Goal: Task Accomplishment & Management: Use online tool/utility

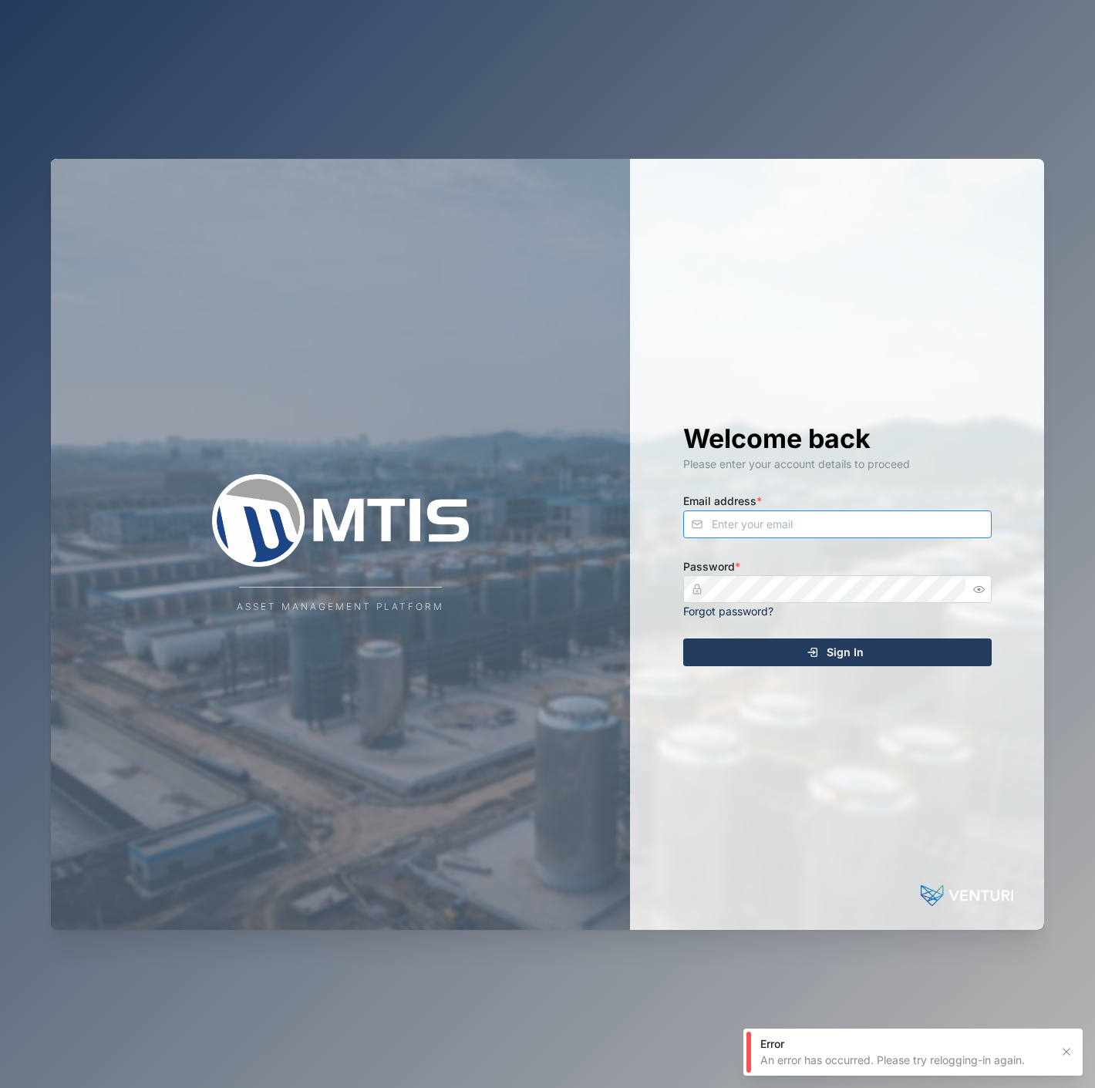
click at [835, 534] on input "Email address *" at bounding box center [837, 525] width 309 height 28
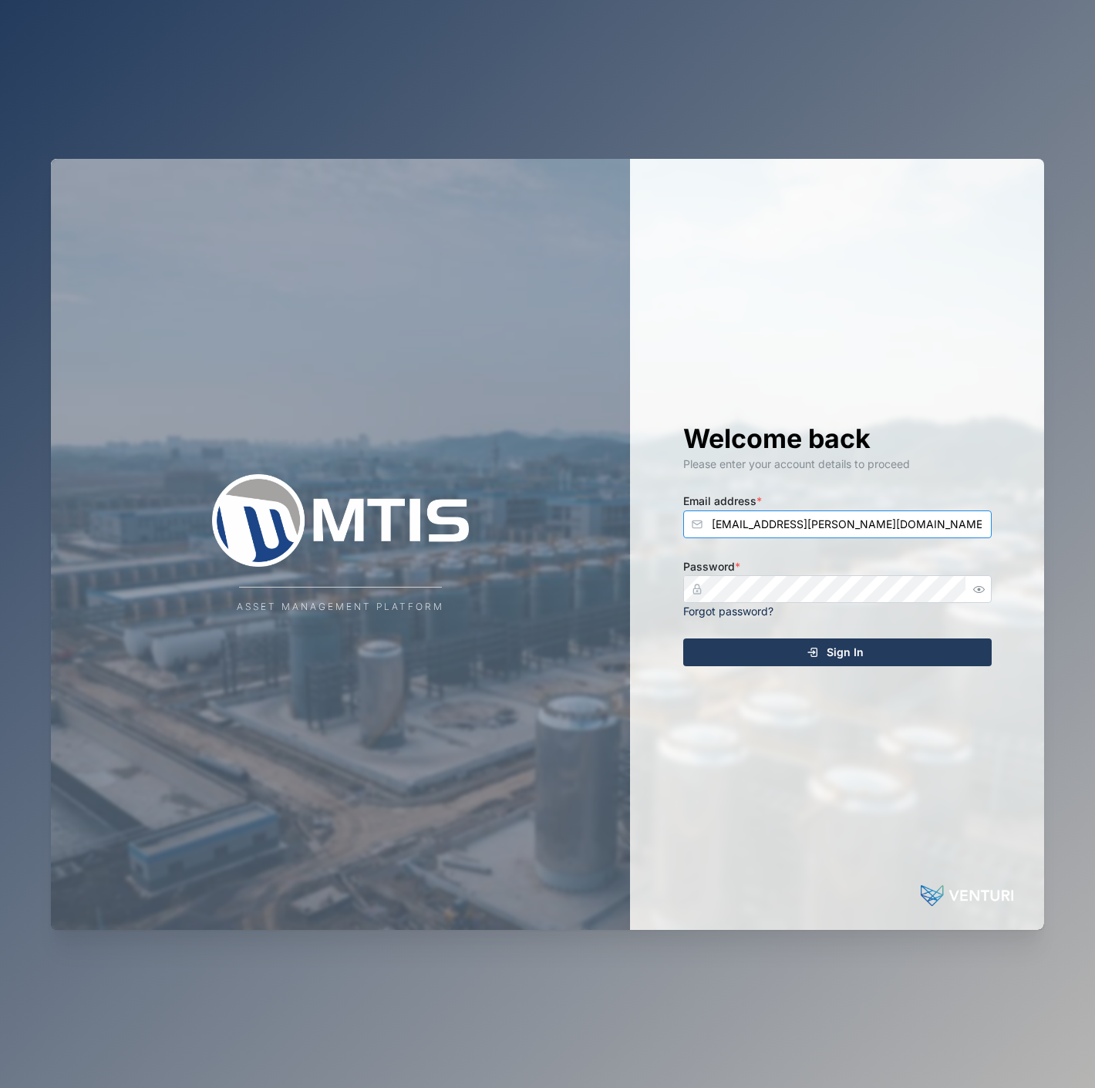
type input "[EMAIL_ADDRESS][PERSON_NAME][DOMAIN_NAME]"
click at [990, 597] on div at bounding box center [979, 589] width 25 height 28
click at [980, 597] on button "button" at bounding box center [980, 589] width 20 height 20
click at [807, 653] on icon "submit" at bounding box center [813, 652] width 12 height 12
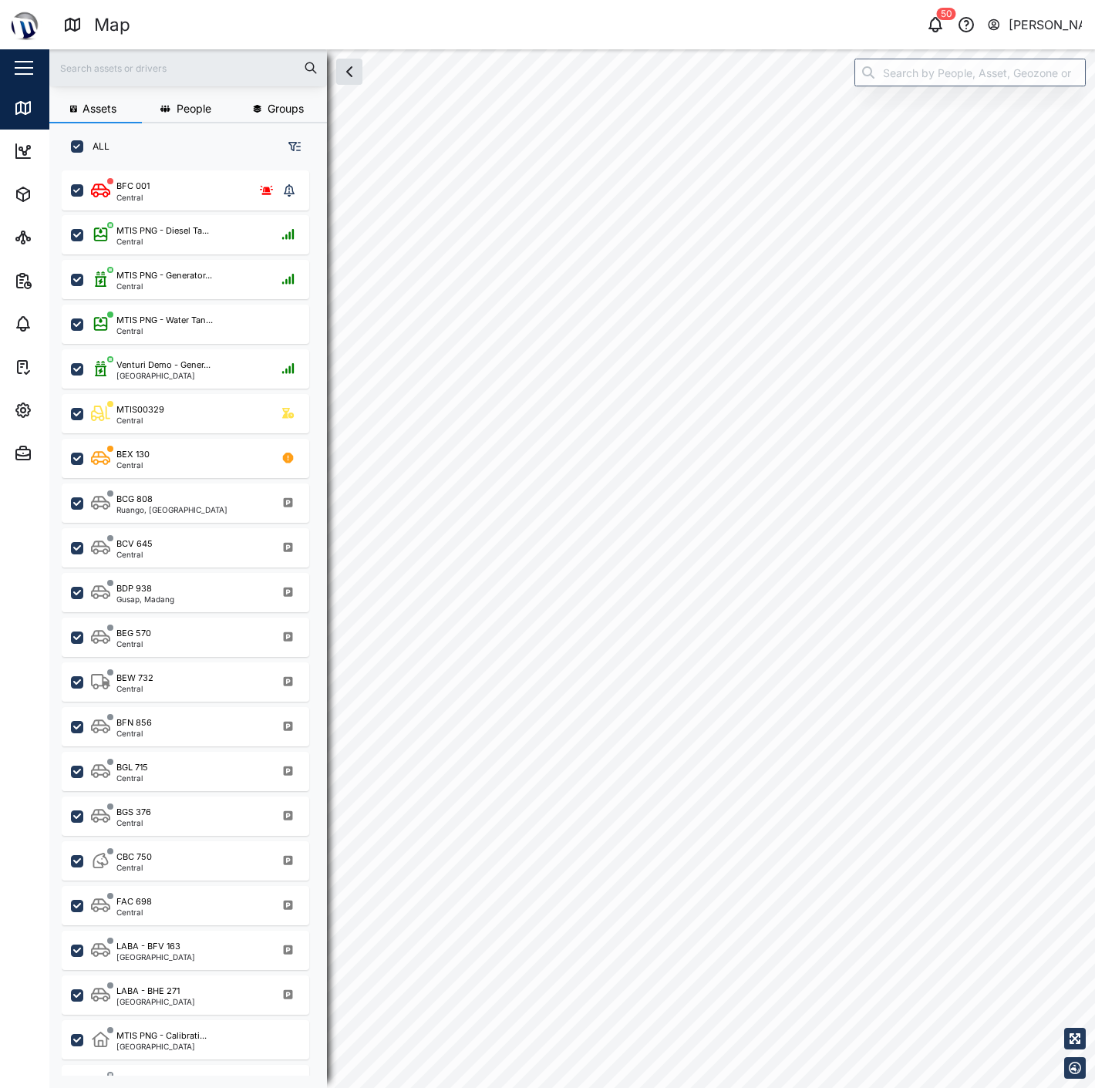
scroll to position [898, 240]
checkbox input "true"
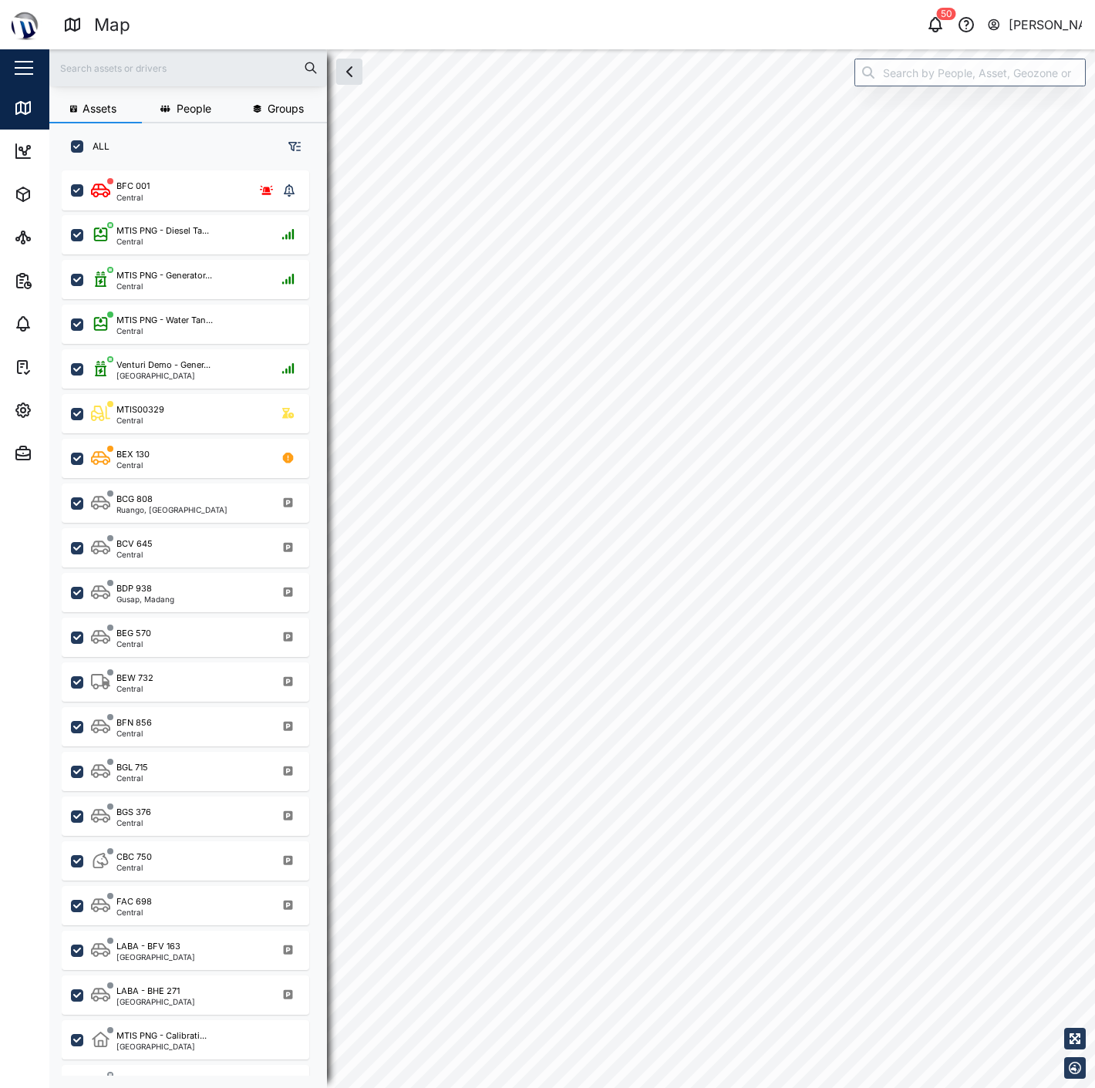
checkbox input "true"
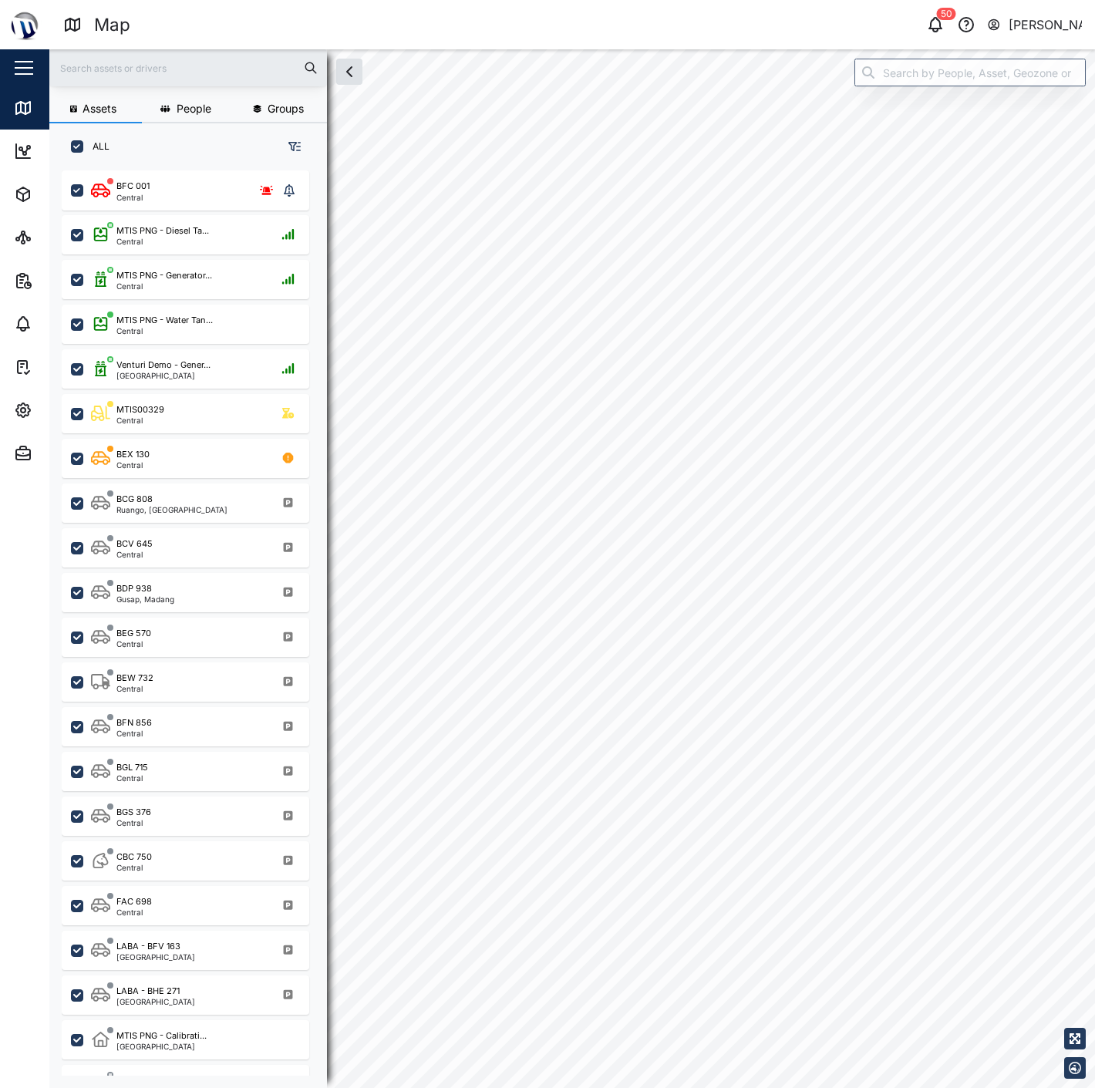
checkbox input "true"
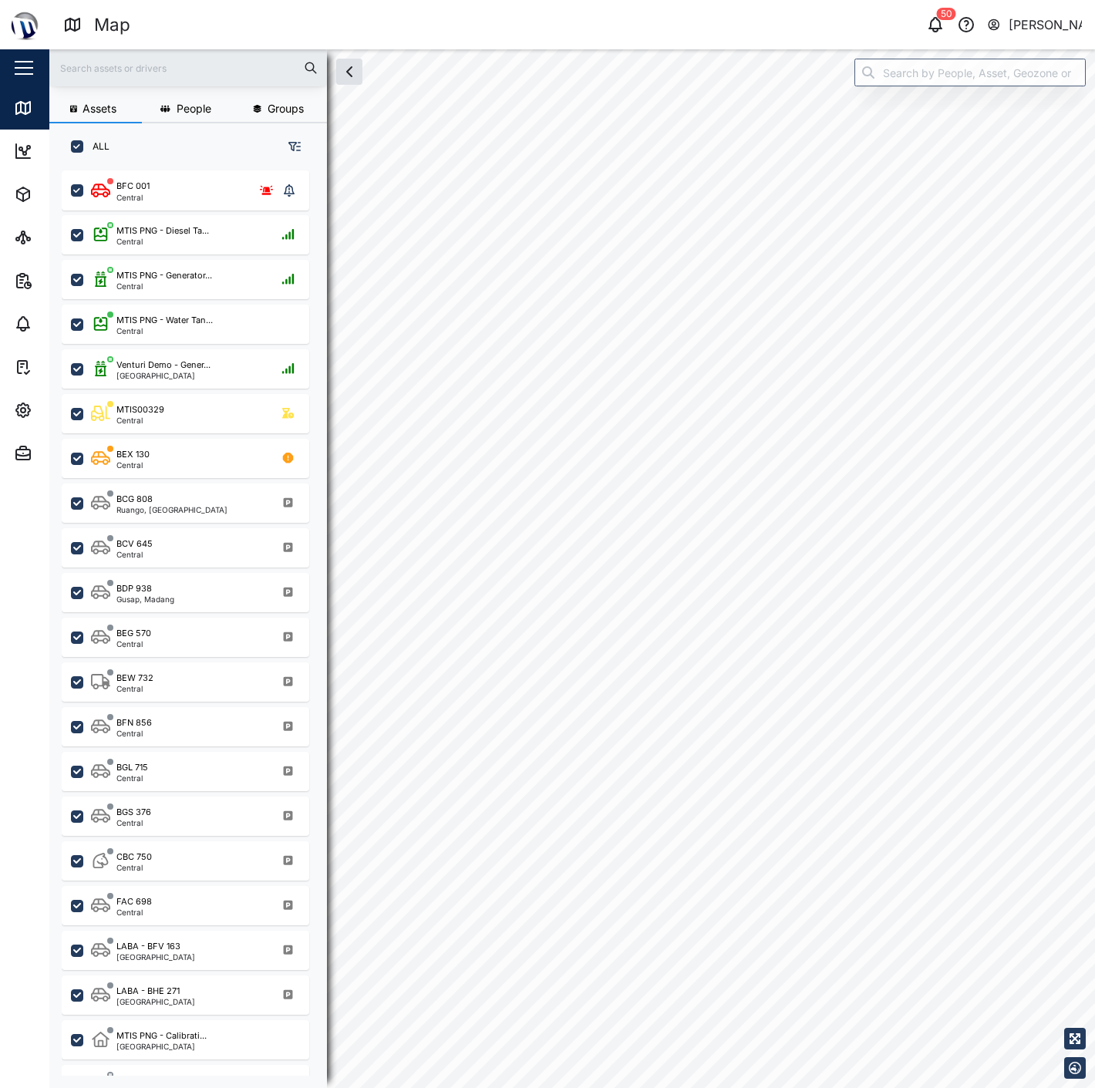
checkbox input "true"
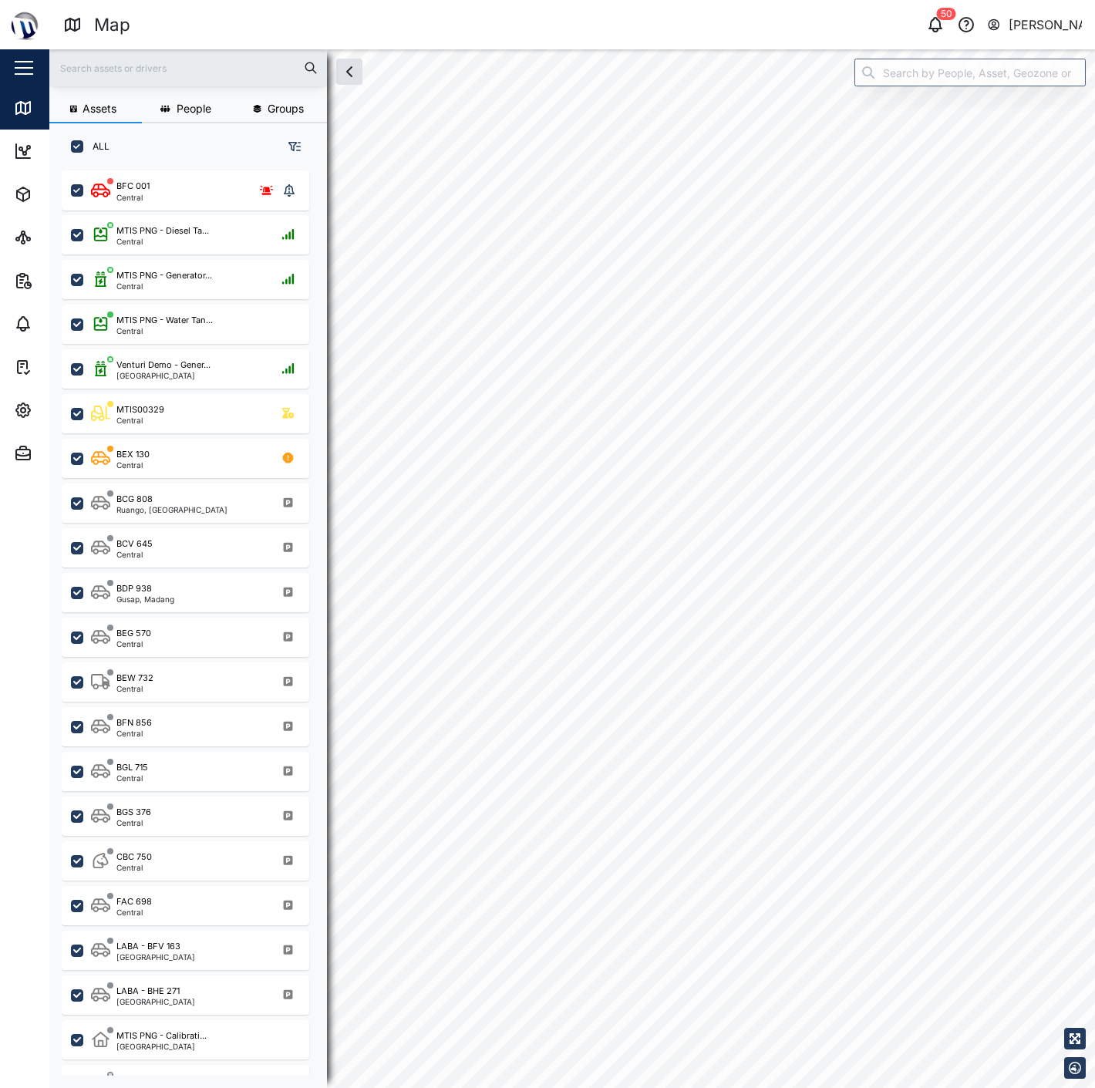
checkbox input "true"
